Goal: Find specific page/section: Find specific page/section

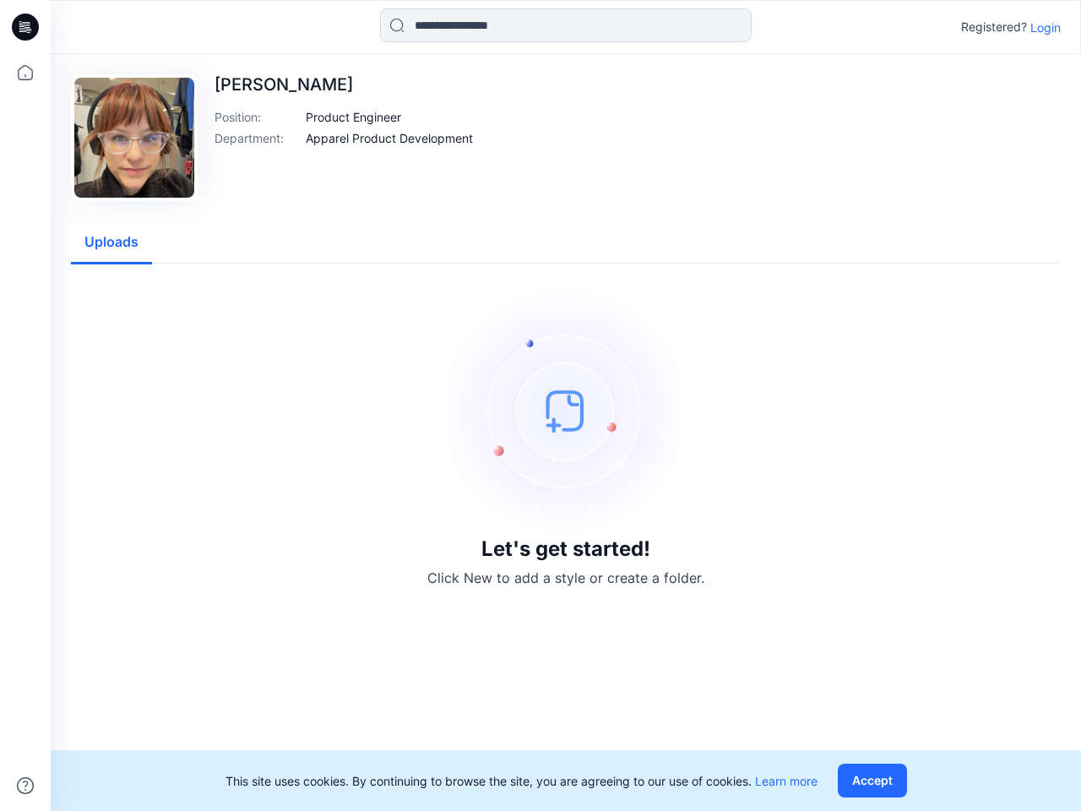
click at [541, 405] on img at bounding box center [565, 410] width 253 height 253
click at [26, 27] on icon at bounding box center [27, 27] width 7 height 1
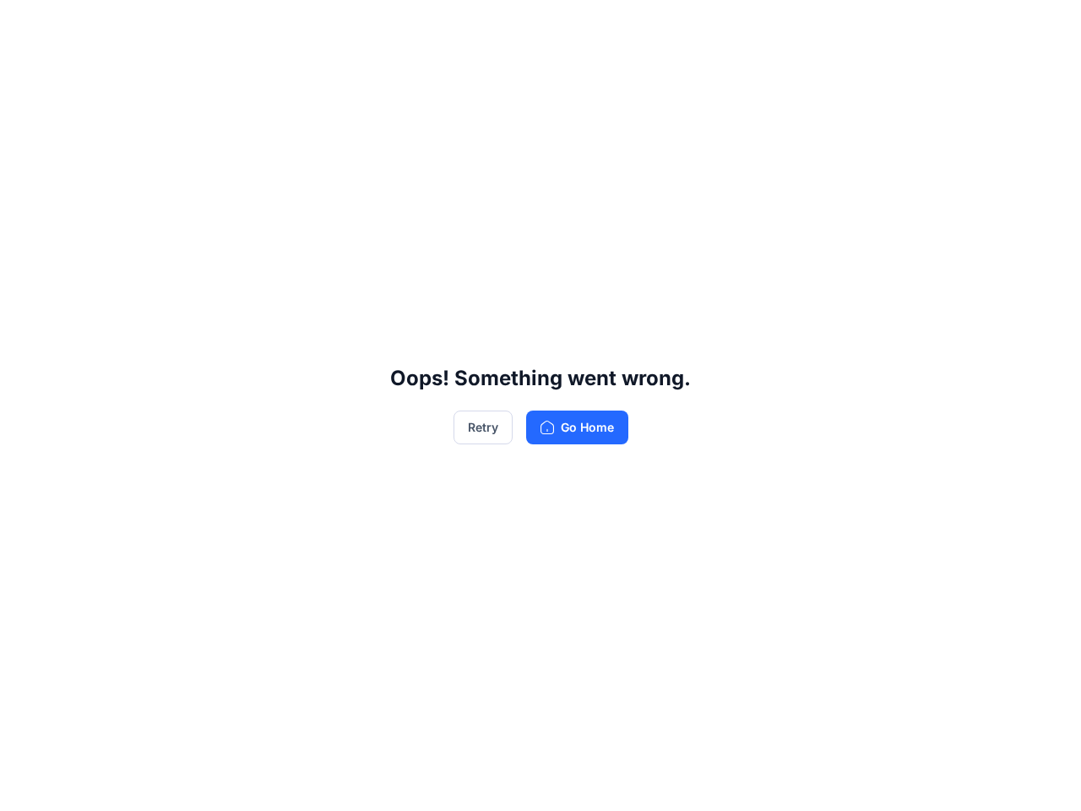
click at [25, 73] on div "Oops! Something went wrong. Retry Go Home" at bounding box center [540, 405] width 1081 height 811
click at [25, 785] on div "Oops! Something went wrong. Retry Go Home" at bounding box center [540, 405] width 1081 height 811
click at [566, 25] on div "Oops! Something went wrong. Retry Go Home" at bounding box center [540, 405] width 1081 height 811
click at [1046, 27] on div "Oops! Something went wrong. Retry Go Home" at bounding box center [540, 405] width 1081 height 811
click at [354, 117] on div "Oops! Something went wrong. Retry Go Home" at bounding box center [540, 405] width 1081 height 811
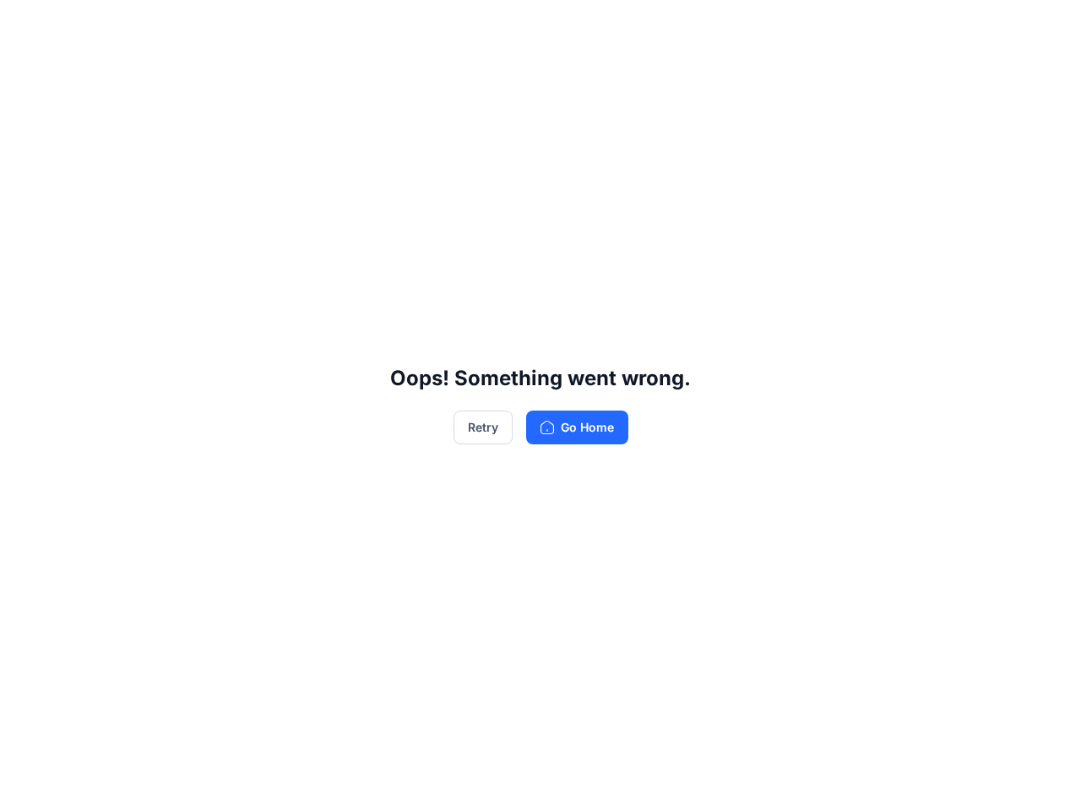
click at [389, 138] on div "Oops! Something went wrong. Retry Go Home" at bounding box center [540, 405] width 1081 height 811
click at [111, 242] on div "Oops! Something went wrong. Retry Go Home" at bounding box center [540, 405] width 1081 height 811
click at [876, 780] on div "Oops! Something went wrong. Retry Go Home" at bounding box center [540, 405] width 1081 height 811
